Goal: Information Seeking & Learning: Learn about a topic

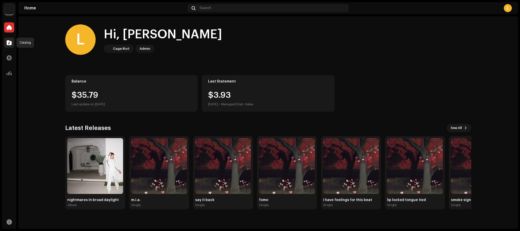
click at [11, 39] on div at bounding box center [9, 43] width 10 height 10
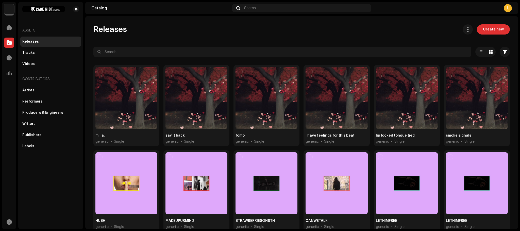
drag, startPoint x: 44, startPoint y: 44, endPoint x: 45, endPoint y: 47, distance: 3.1
click at [44, 44] on div "Releases" at bounding box center [50, 42] width 61 height 10
click at [47, 52] on div "Tracks" at bounding box center [50, 53] width 57 height 4
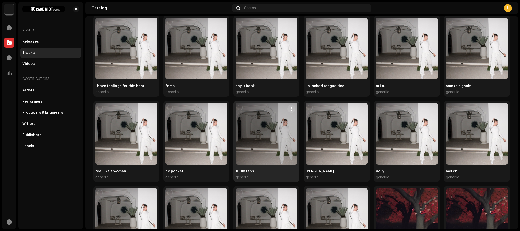
scroll to position [50, 0]
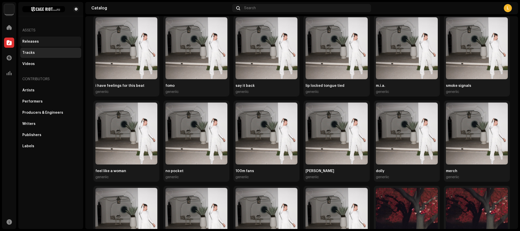
click at [35, 44] on div "Releases" at bounding box center [50, 42] width 61 height 10
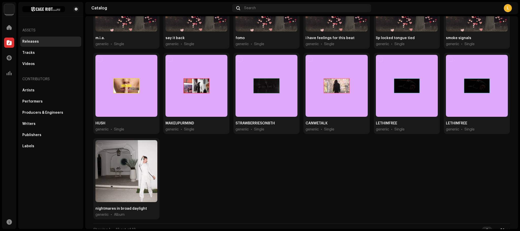
scroll to position [102, 0]
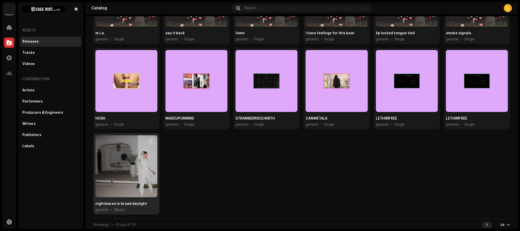
click at [136, 148] on div at bounding box center [126, 166] width 62 height 62
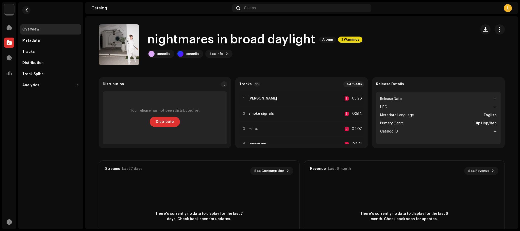
drag, startPoint x: 344, startPoint y: 43, endPoint x: 344, endPoint y: 39, distance: 3.8
click at [344, 42] on div "nightmares in broad daylight Album 3 Warnings" at bounding box center [255, 39] width 215 height 16
click at [344, 38] on span "3 Warnings" at bounding box center [350, 40] width 24 height 6
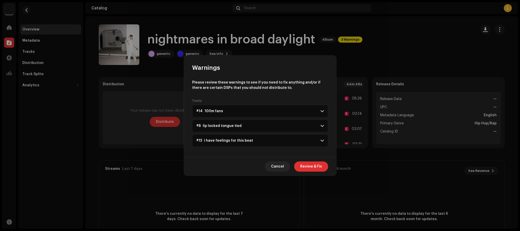
click at [327, 144] on p-accordion-header "#13 i have feelings for this beat" at bounding box center [260, 140] width 136 height 13
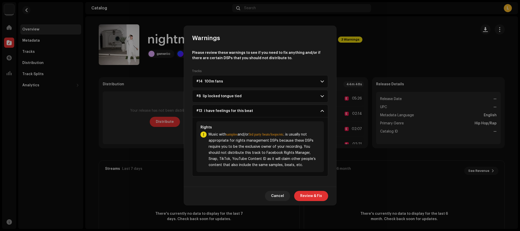
click at [279, 98] on p-accordion-header "#8 lip locked tongue tied" at bounding box center [260, 96] width 136 height 13
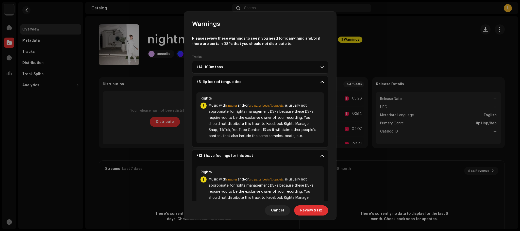
click at [275, 81] on p-accordion-header "#8 lip locked tongue tied" at bounding box center [260, 82] width 136 height 13
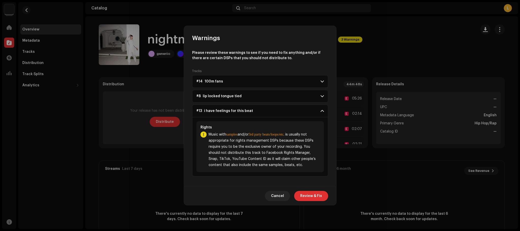
click at [276, 85] on p-accordion-header "#14 100m fans" at bounding box center [260, 81] width 136 height 13
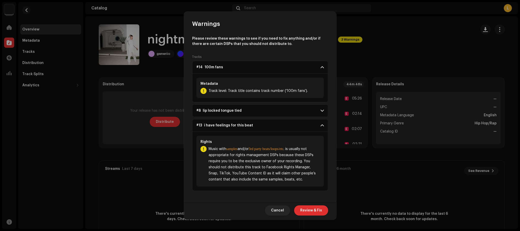
click at [316, 122] on p-accordion-header "#13 i have feelings for this beat" at bounding box center [260, 125] width 136 height 13
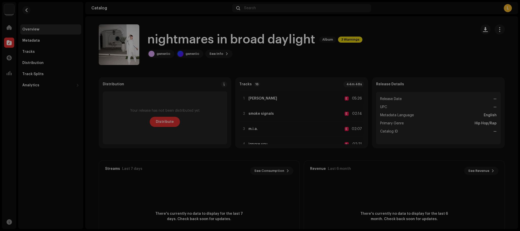
click at [352, 98] on div "Warnings Please review these warnings to see if you need to fix anything and/or…" at bounding box center [260, 115] width 520 height 231
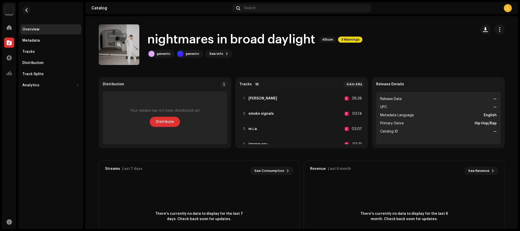
click at [117, 44] on span "button" at bounding box center [119, 45] width 4 height 4
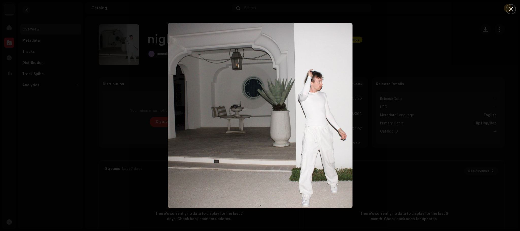
click at [127, 112] on div at bounding box center [260, 115] width 520 height 231
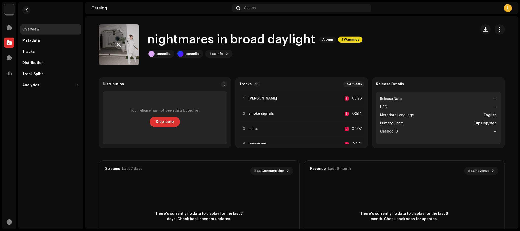
click at [122, 48] on re-a-cover at bounding box center [119, 44] width 41 height 41
click at [119, 45] on button "button" at bounding box center [119, 45] width 8 height 8
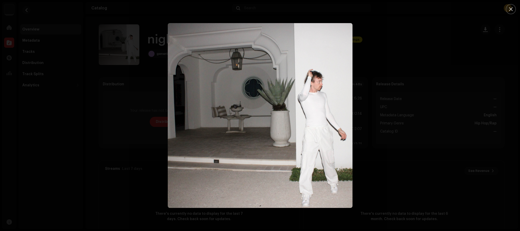
click at [117, 47] on div at bounding box center [260, 115] width 520 height 231
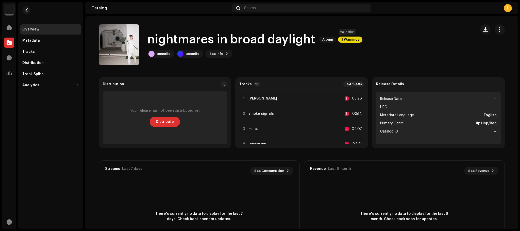
click at [351, 38] on span "3 Warnings" at bounding box center [350, 40] width 24 height 6
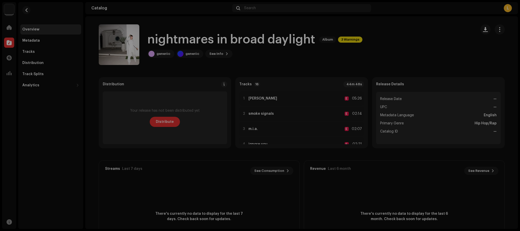
click at [357, 103] on div "Warnings Please review these warnings to see if you need to fix anything and/or…" at bounding box center [260, 115] width 520 height 231
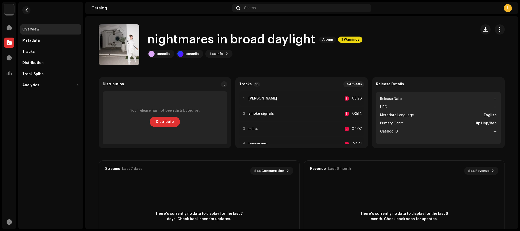
drag, startPoint x: 281, startPoint y: 61, endPoint x: 264, endPoint y: 64, distance: 17.3
click at [264, 64] on div "nightmares in broad daylight Album 3 Warnings generiic generiic See Info" at bounding box center [286, 44] width 374 height 41
drag, startPoint x: 312, startPoint y: 63, endPoint x: 276, endPoint y: 57, distance: 36.1
click at [276, 57] on div "generiic generiic See Info" at bounding box center [255, 54] width 215 height 8
click at [209, 24] on catalog-releases-details-overview "nightmares in broad daylight Album 3 Warnings nightmares in broad daylight Albu…" at bounding box center [301, 143] width 433 height 254
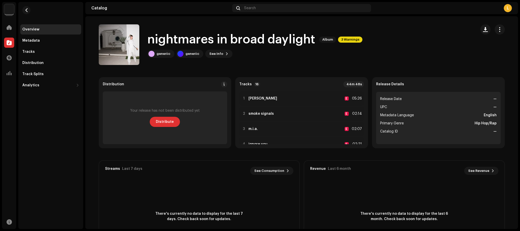
click at [202, 43] on h1 "nightmares in broad daylight" at bounding box center [232, 39] width 168 height 16
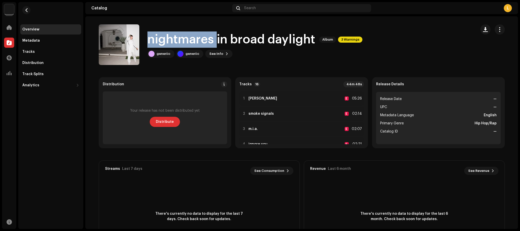
click at [202, 43] on h1 "nightmares in broad daylight" at bounding box center [232, 39] width 168 height 16
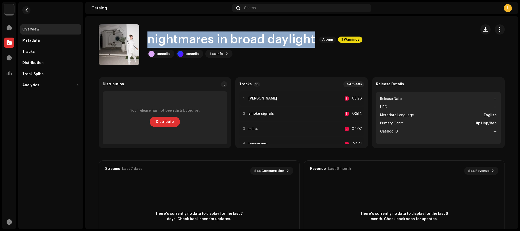
click at [202, 43] on h1 "nightmares in broad daylight" at bounding box center [232, 39] width 168 height 16
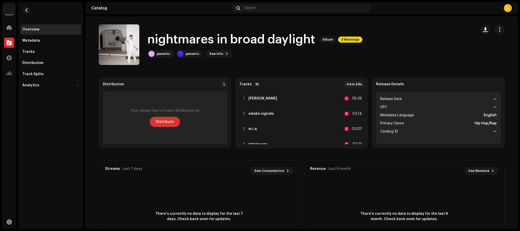
click at [237, 50] on div "generiic generiic See Info" at bounding box center [255, 54] width 215 height 8
click at [188, 55] on div "generiic" at bounding box center [193, 54] width 14 height 4
click at [177, 62] on div "nightmares in broad daylight Album 3 Warnings generiic generiic See Info" at bounding box center [286, 44] width 374 height 41
